Goal: Information Seeking & Learning: Learn about a topic

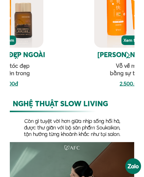
scroll to position [642, 0]
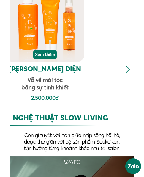
click at [127, 70] on div at bounding box center [128, 70] width 10 height 10
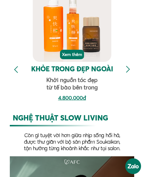
click at [127, 68] on div at bounding box center [128, 70] width 10 height 10
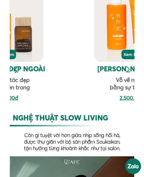
click at [127, 70] on div at bounding box center [128, 70] width 10 height 10
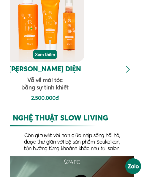
click at [126, 70] on div at bounding box center [128, 70] width 10 height 10
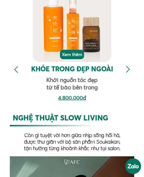
click at [126, 70] on div at bounding box center [128, 70] width 10 height 10
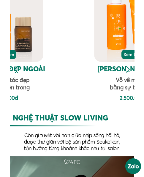
click at [124, 71] on div at bounding box center [128, 70] width 10 height 10
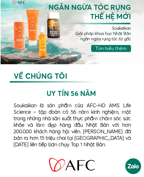
scroll to position [0, 0]
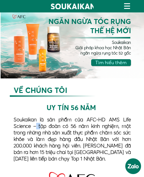
drag, startPoint x: 40, startPoint y: 129, endPoint x: 34, endPoint y: 127, distance: 5.6
click at [34, 127] on h3 "Soukaikan là sản phẩm của AFC-HD AMS Life Science – tập đoàn có 56 năm kinh ngh…" at bounding box center [72, 140] width 117 height 46
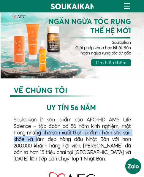
click at [37, 136] on h3 "Soukaikan là sản phẩm của AFC-HD AMS Life Science – tập đoàn có 56 năm kinh ngh…" at bounding box center [72, 140] width 117 height 46
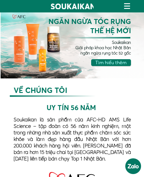
click at [44, 126] on h3 "Soukaikan là sản phẩm của AFC-HD AMS Life Science – tập đoàn có 56 năm kinh ngh…" at bounding box center [72, 140] width 117 height 46
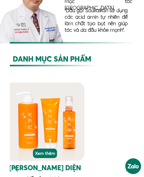
scroll to position [593, 0]
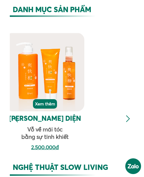
click at [127, 122] on div at bounding box center [128, 119] width 10 height 10
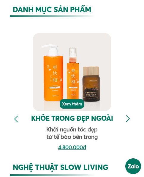
click at [125, 121] on div at bounding box center [128, 119] width 10 height 10
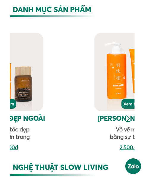
click at [127, 121] on div at bounding box center [128, 119] width 10 height 10
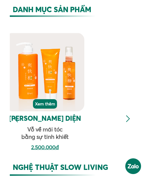
click at [127, 121] on div at bounding box center [128, 119] width 10 height 10
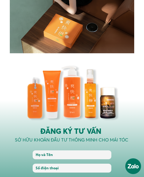
scroll to position [789, 0]
